Goal: Check status: Check status

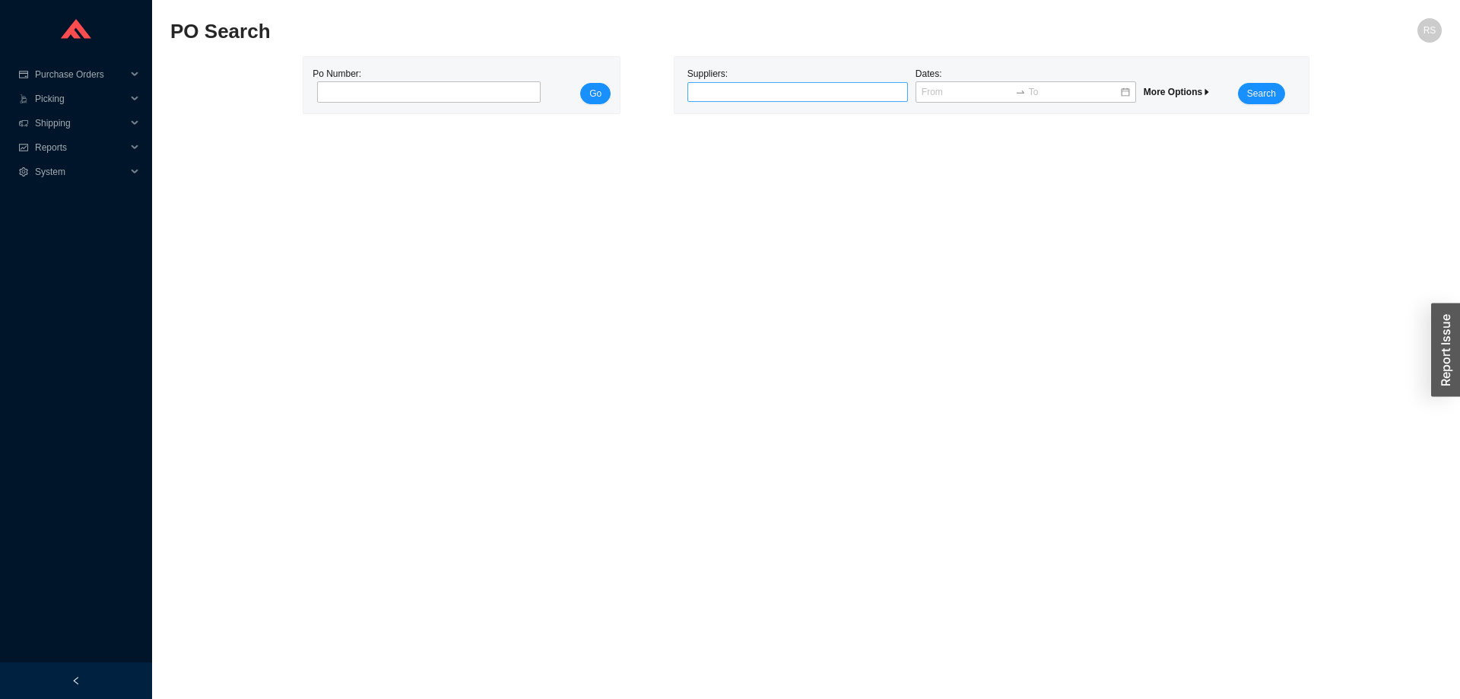
click at [767, 89] on div at bounding box center [792, 91] width 202 height 15
type input "INFINITY"
click at [780, 116] on div "INFINITY DRAINS" at bounding box center [798, 119] width 208 height 14
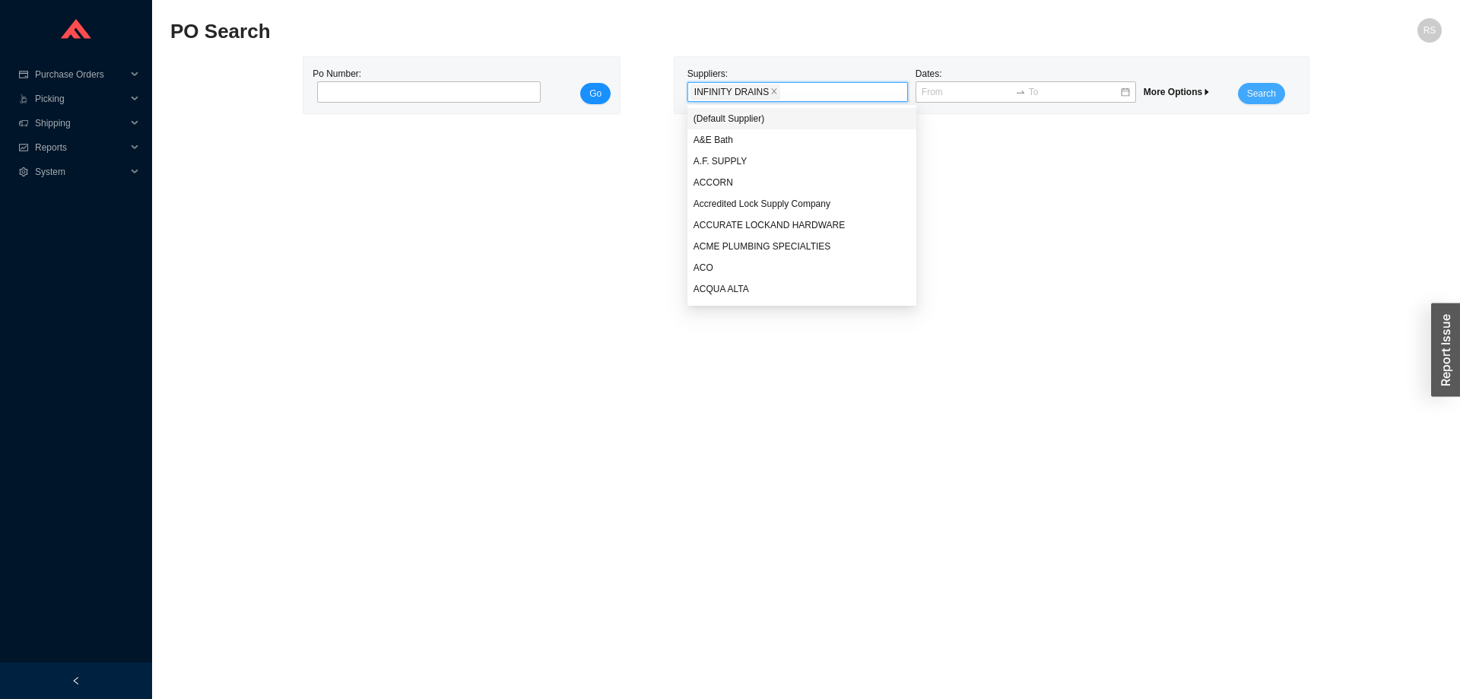
click at [1276, 94] on button "Search" at bounding box center [1261, 93] width 47 height 21
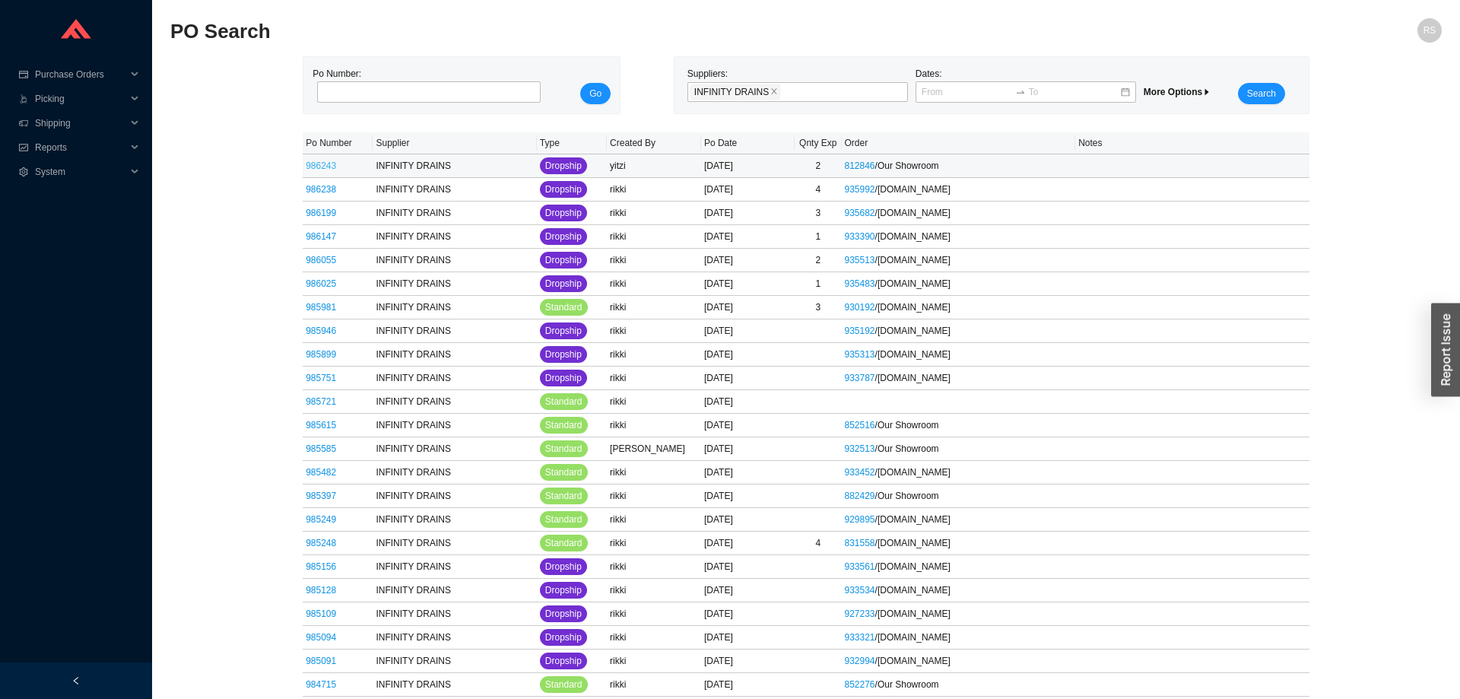
click at [329, 163] on link "986243" at bounding box center [321, 165] width 30 height 11
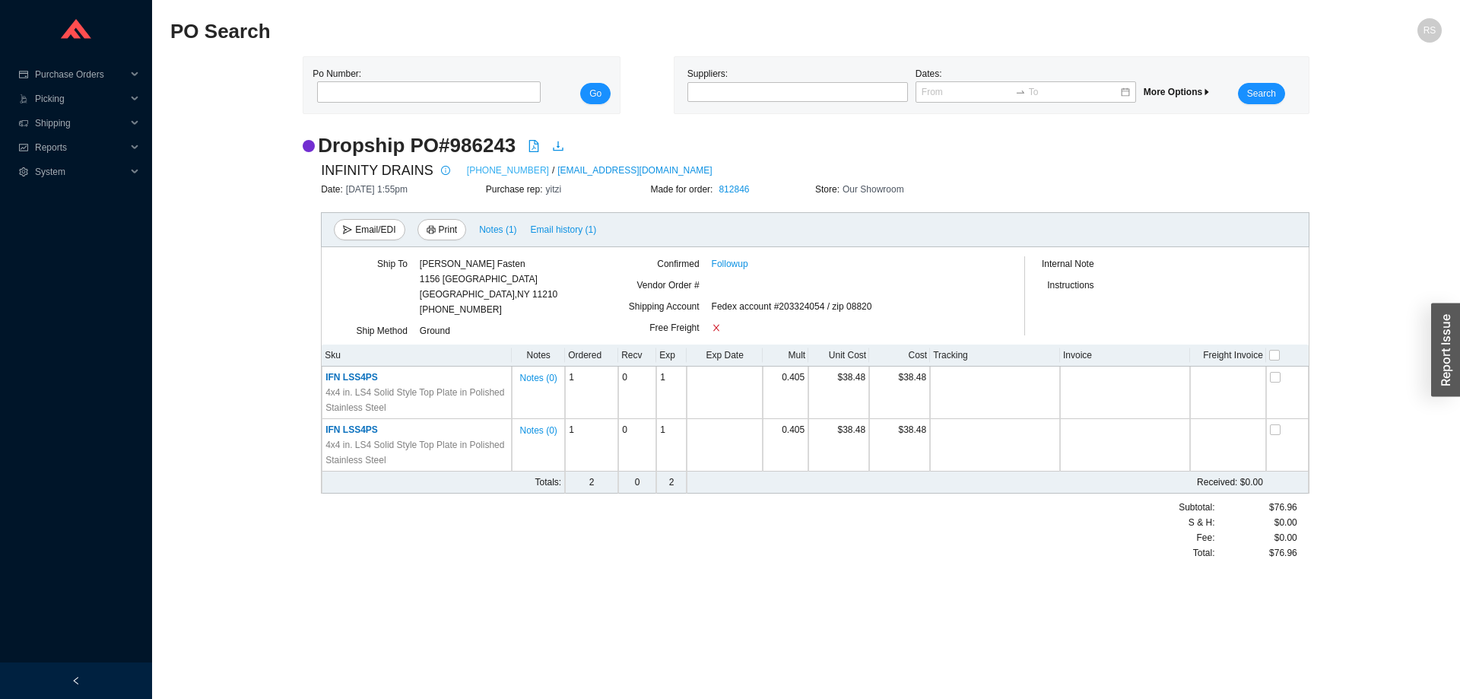
click at [484, 176] on link "[PHONE_NUMBER]" at bounding box center [508, 170] width 82 height 15
click at [487, 173] on link "[PHONE_NUMBER]" at bounding box center [508, 170] width 82 height 15
drag, startPoint x: 320, startPoint y: 148, endPoint x: 1298, endPoint y: 559, distance: 1060.7
click at [1298, 559] on div "Dropship PO # 986243 INFINITY DRAINS [PHONE_NUMBER] / [EMAIL_ADDRESS][DOMAIN_NA…" at bounding box center [806, 353] width 1007 height 443
click at [1298, 557] on div "Subtotal: S & H: Fee : Total: $76.96 $0.00 $0.00 $76.96" at bounding box center [1185, 530] width 247 height 61
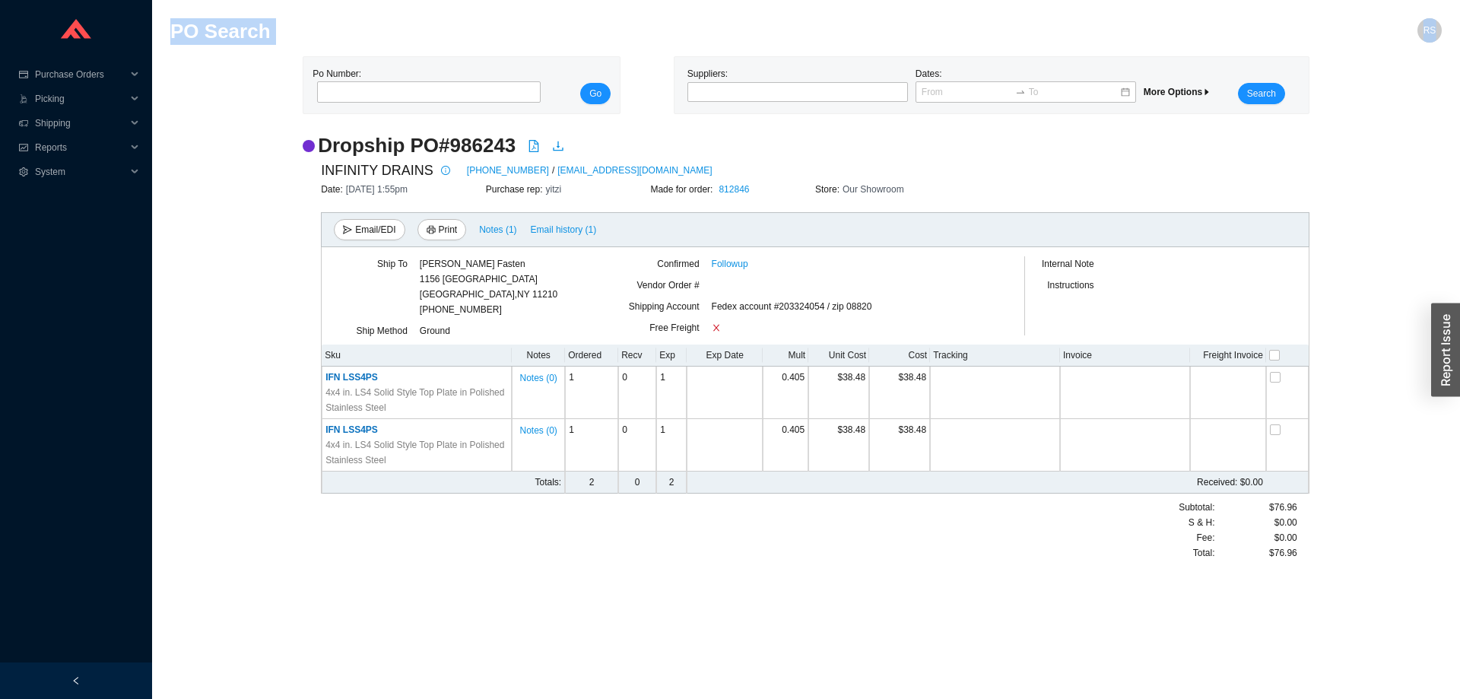
drag, startPoint x: 1279, startPoint y: 552, endPoint x: 160, endPoint y: 22, distance: 1238.6
click at [160, 22] on section "PO Search RS Po Number: Go Suppliers: Dates: More Options Search Dropship PO # …" at bounding box center [806, 349] width 1308 height 699
drag, startPoint x: 160, startPoint y: 22, endPoint x: 1302, endPoint y: 568, distance: 1266.0
click at [1302, 568] on section "PO Search RS Po Number: Go Suppliers: Dates: More Options Search Dropship PO # …" at bounding box center [806, 349] width 1308 height 699
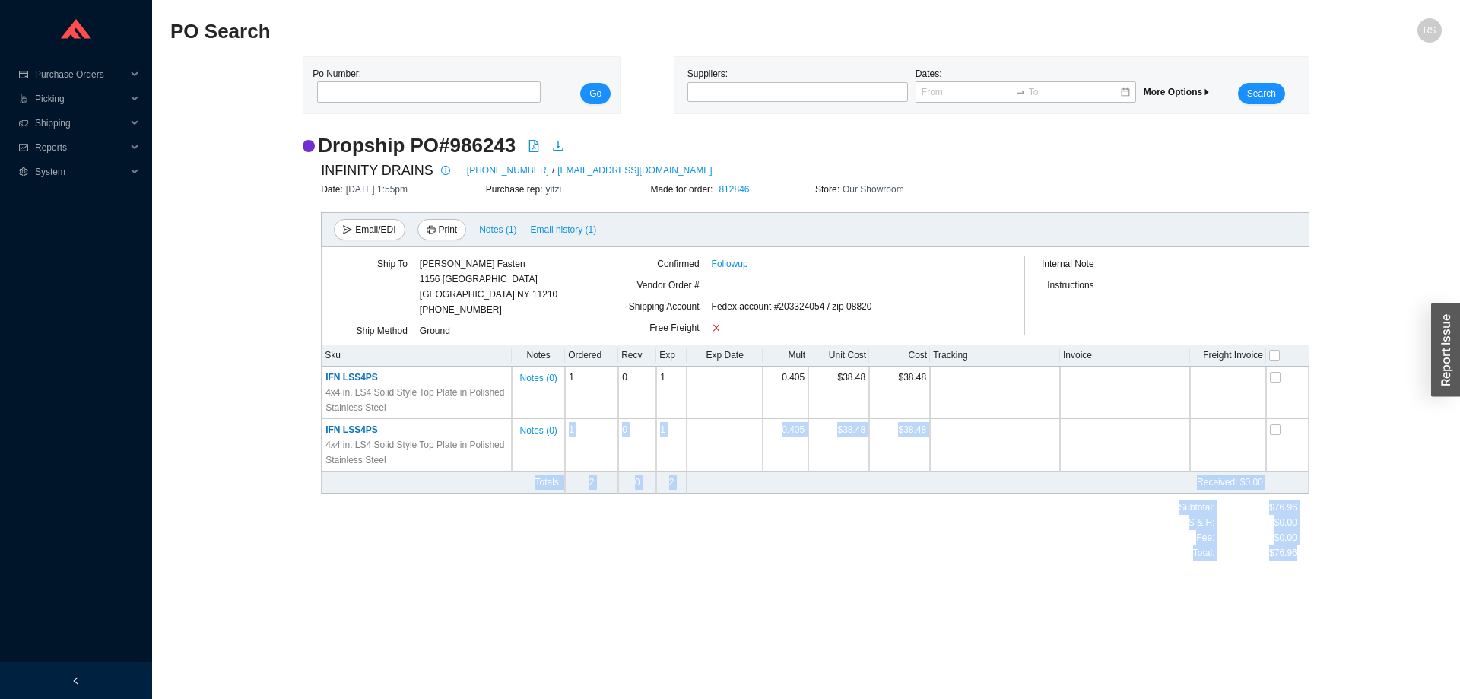
click at [1302, 568] on div "Dropship PO # 986243 INFINITY DRAINS [PHONE_NUMBER] / [EMAIL_ADDRESS][DOMAIN_NA…" at bounding box center [806, 353] width 1007 height 443
drag, startPoint x: 1299, startPoint y: 555, endPoint x: 166, endPoint y: 30, distance: 1249.0
click at [166, 30] on section "PO Search RS Po Number: Go Suppliers: Dates: More Options Search Dropship PO # …" at bounding box center [806, 349] width 1308 height 699
drag, startPoint x: 165, startPoint y: 30, endPoint x: 1297, endPoint y: 560, distance: 1249.6
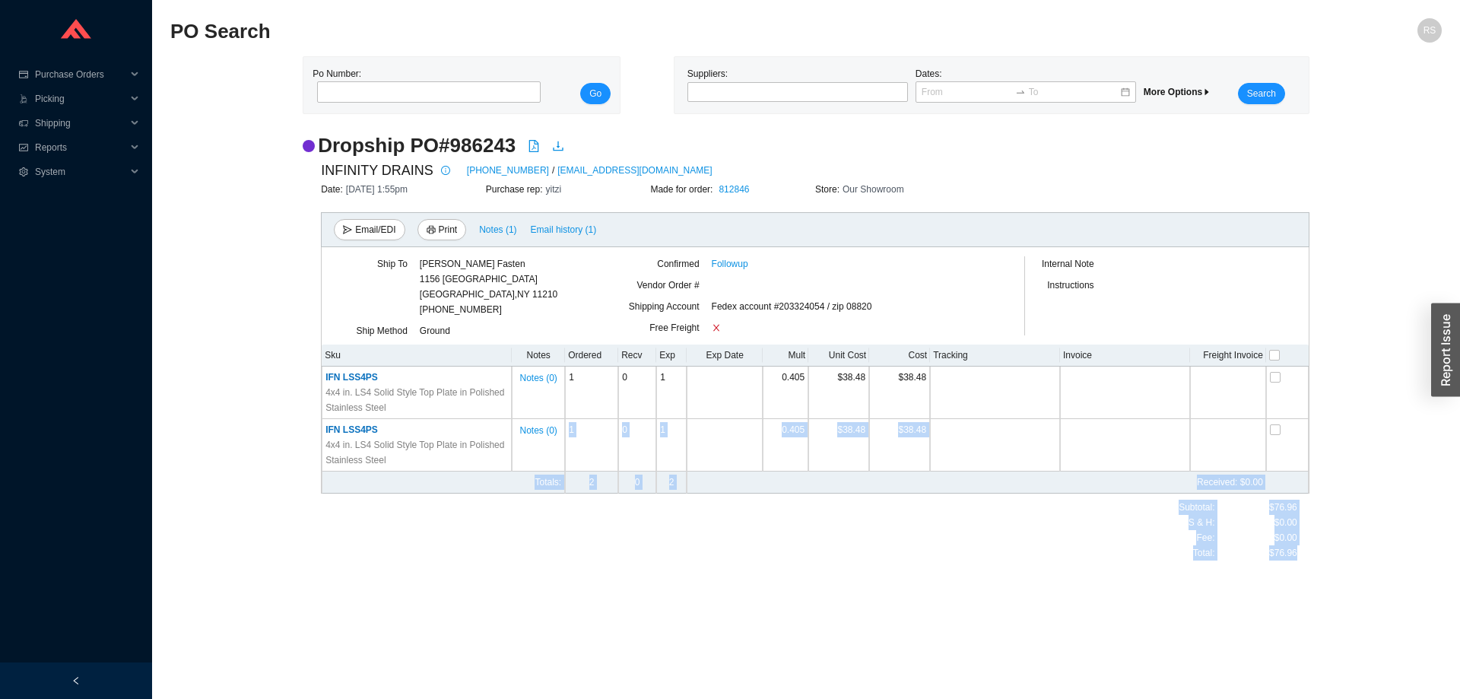
click at [1297, 560] on section "PO Search RS Po Number: Go Suppliers: Dates: More Options Search Dropship PO # …" at bounding box center [806, 349] width 1308 height 699
click at [1297, 560] on div "$76.96" at bounding box center [1256, 552] width 82 height 15
drag, startPoint x: 1297, startPoint y: 560, endPoint x: 159, endPoint y: 33, distance: 1254.5
click at [159, 33] on section "PO Search RS Po Number: Go Suppliers: Dates: More Options Search Dropship PO # …" at bounding box center [806, 349] width 1308 height 699
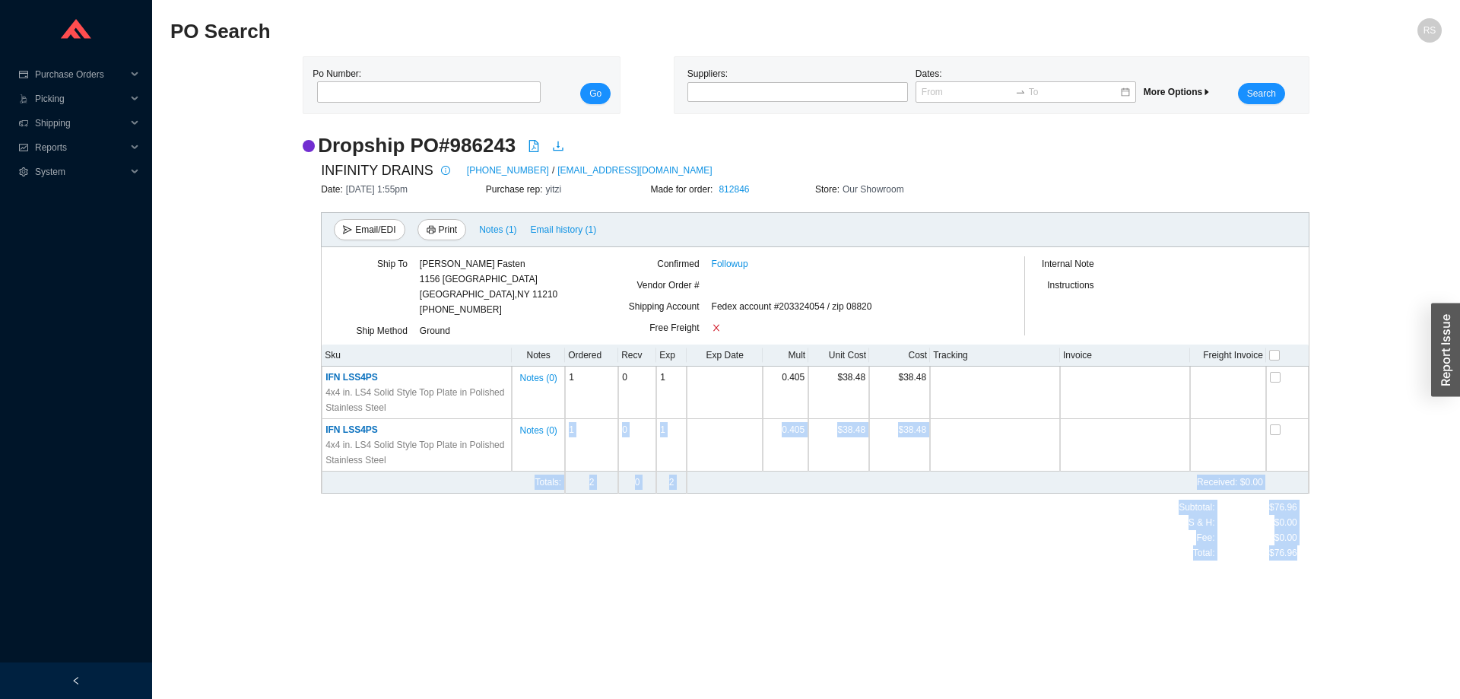
drag, startPoint x: 319, startPoint y: 374, endPoint x: 1298, endPoint y: 559, distance: 996.8
click at [1298, 559] on div "INFINITY DRAINS [PHONE_NUMBER] / [EMAIL_ADDRESS][DOMAIN_NAME] Date: [DATE] 1:55…" at bounding box center [806, 360] width 1007 height 402
click at [1298, 559] on div "Subtotal: S & H: Fee : Total: $76.96 $0.00 $0.00 $76.96" at bounding box center [1185, 530] width 247 height 61
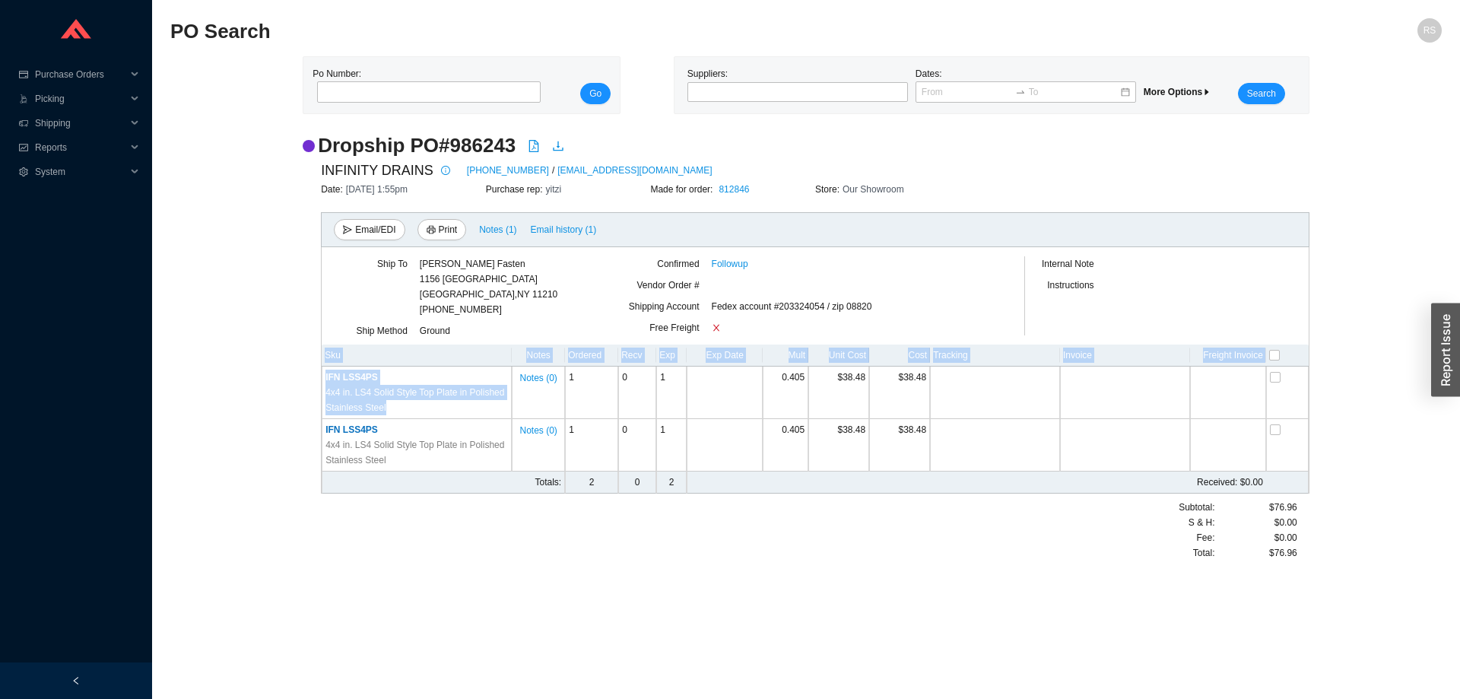
drag, startPoint x: 1298, startPoint y: 559, endPoint x: 242, endPoint y: 366, distance: 1073.8
click at [242, 366] on div "Dropship PO # 986243 INFINITY DRAINS [PHONE_NUMBER] / [EMAIL_ADDRESS][DOMAIN_NA…" at bounding box center [806, 353] width 1272 height 443
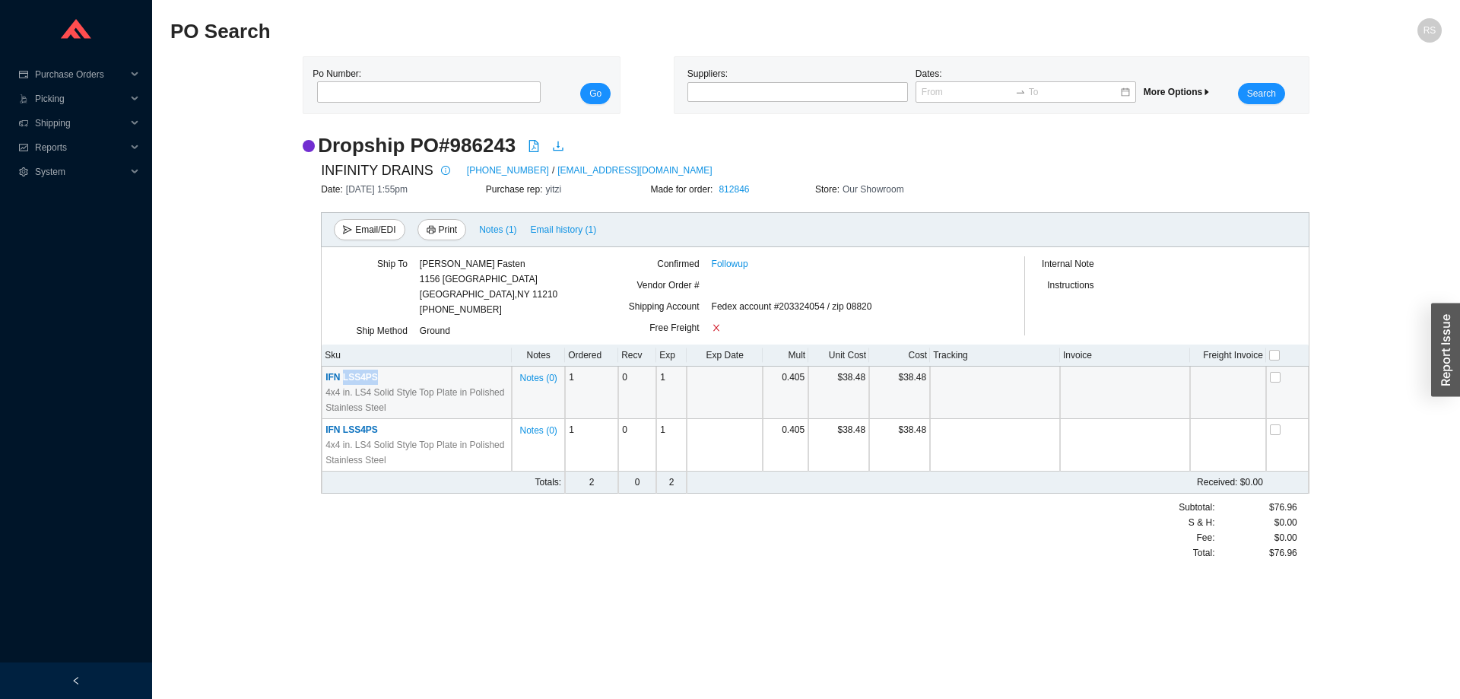
drag, startPoint x: 383, startPoint y: 373, endPoint x: 344, endPoint y: 375, distance: 38.9
click at [344, 375] on td "IFN LSS4PS 4x4 in. LS4 Solid Style Top Plate in Polished Stainless Steel" at bounding box center [417, 393] width 190 height 52
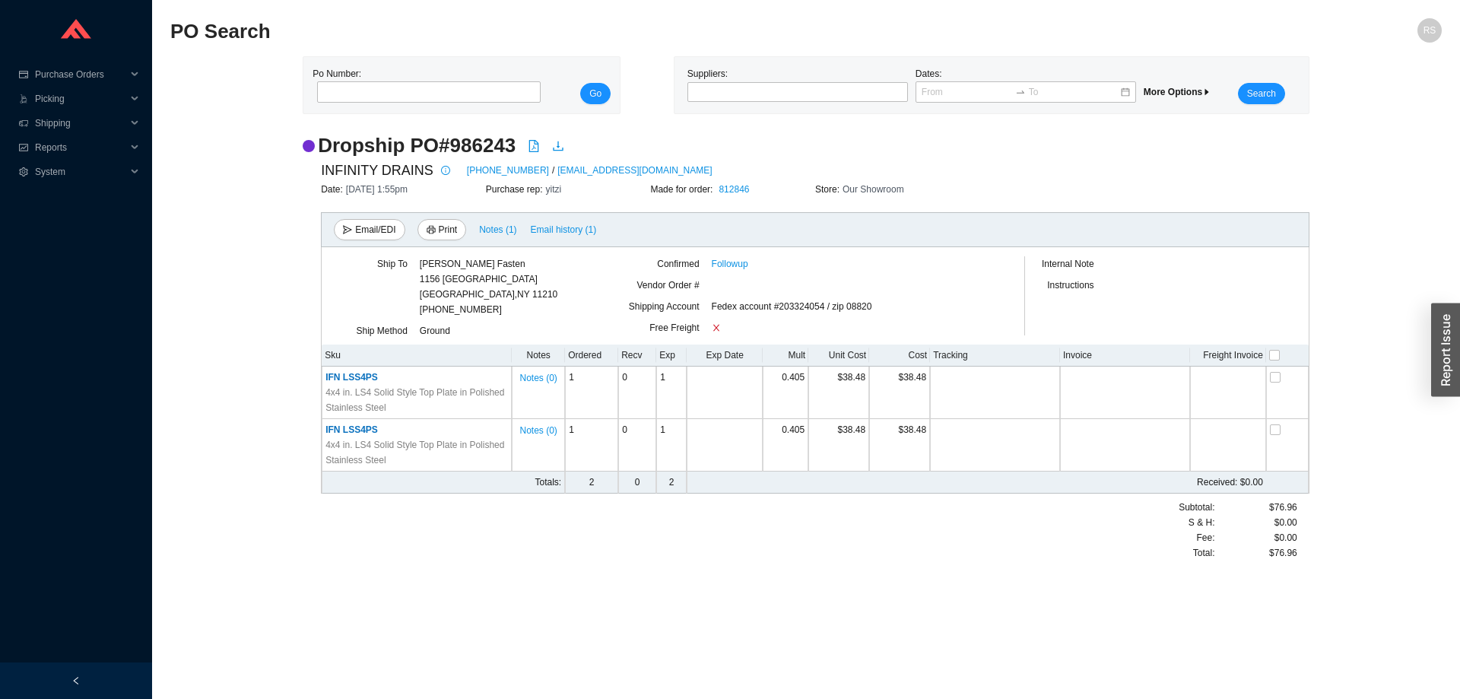
click at [265, 570] on div "Dropship PO # 986243 INFINITY DRAINS [PHONE_NUMBER] / [EMAIL_ADDRESS][DOMAIN_NA…" at bounding box center [806, 353] width 1272 height 443
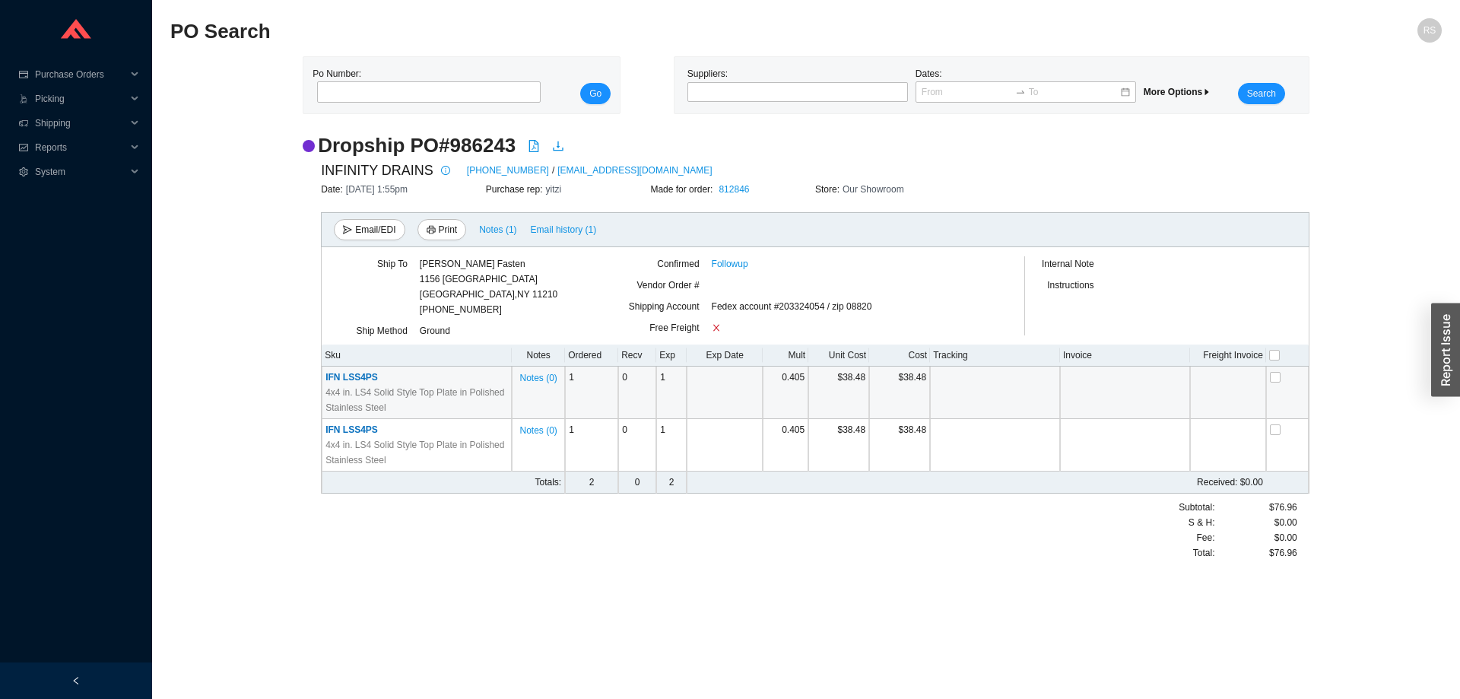
click at [346, 375] on span "IFN LSS4PS" at bounding box center [351, 377] width 52 height 11
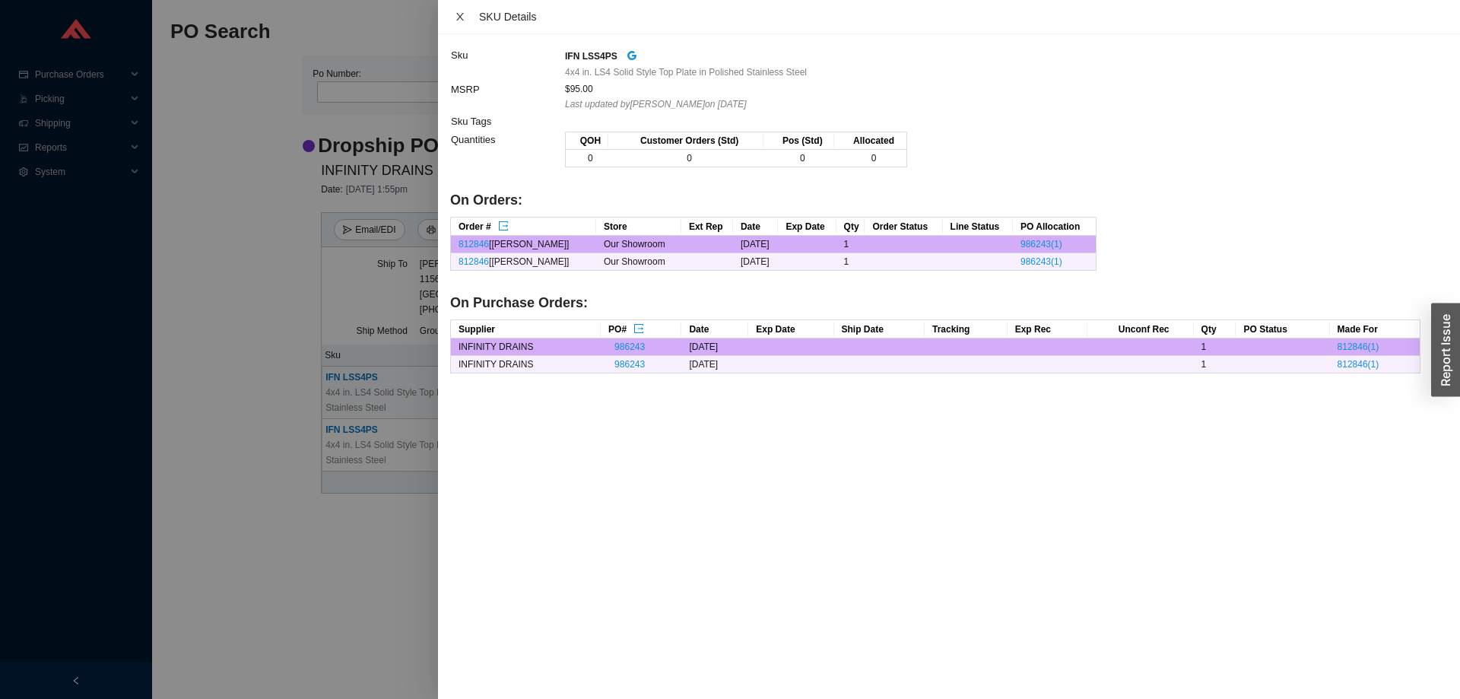
click at [461, 17] on icon "close" at bounding box center [460, 16] width 11 height 11
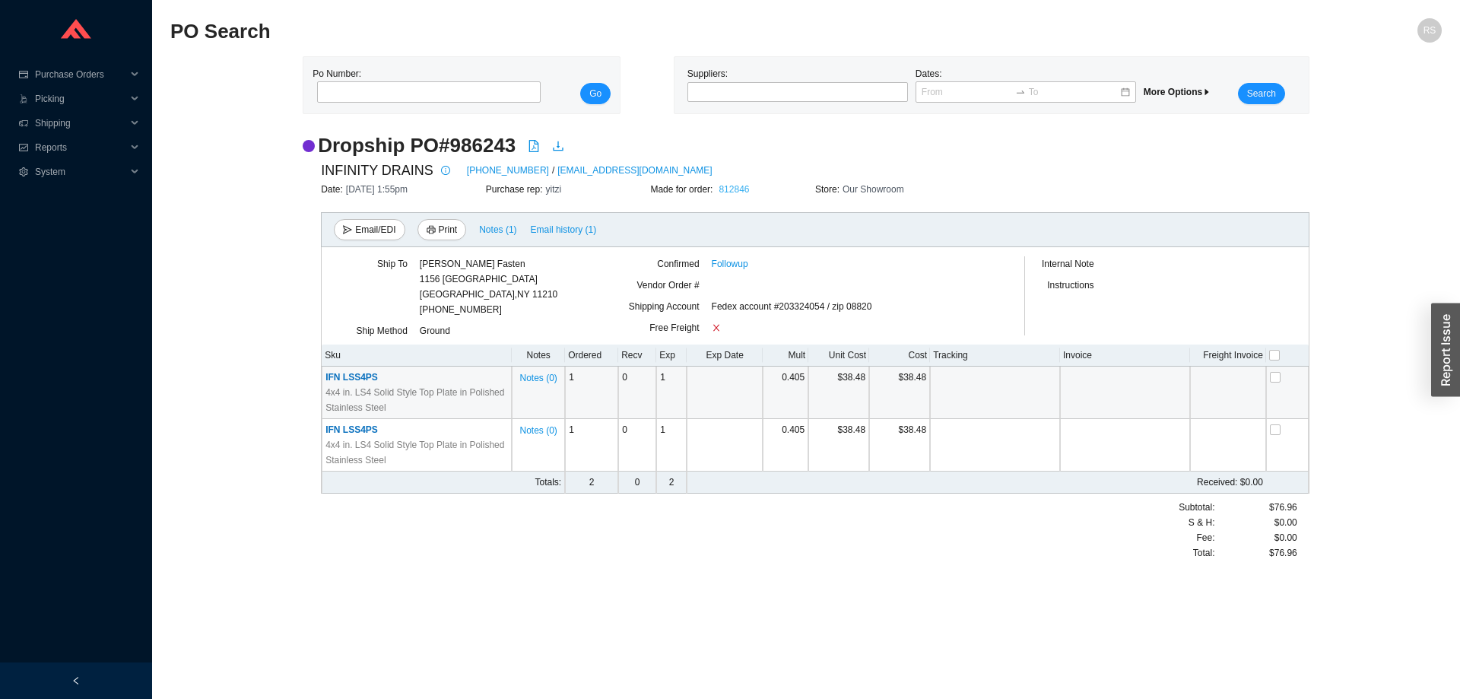
click at [744, 192] on link "812846" at bounding box center [734, 189] width 30 height 11
